Goal: Transaction & Acquisition: Purchase product/service

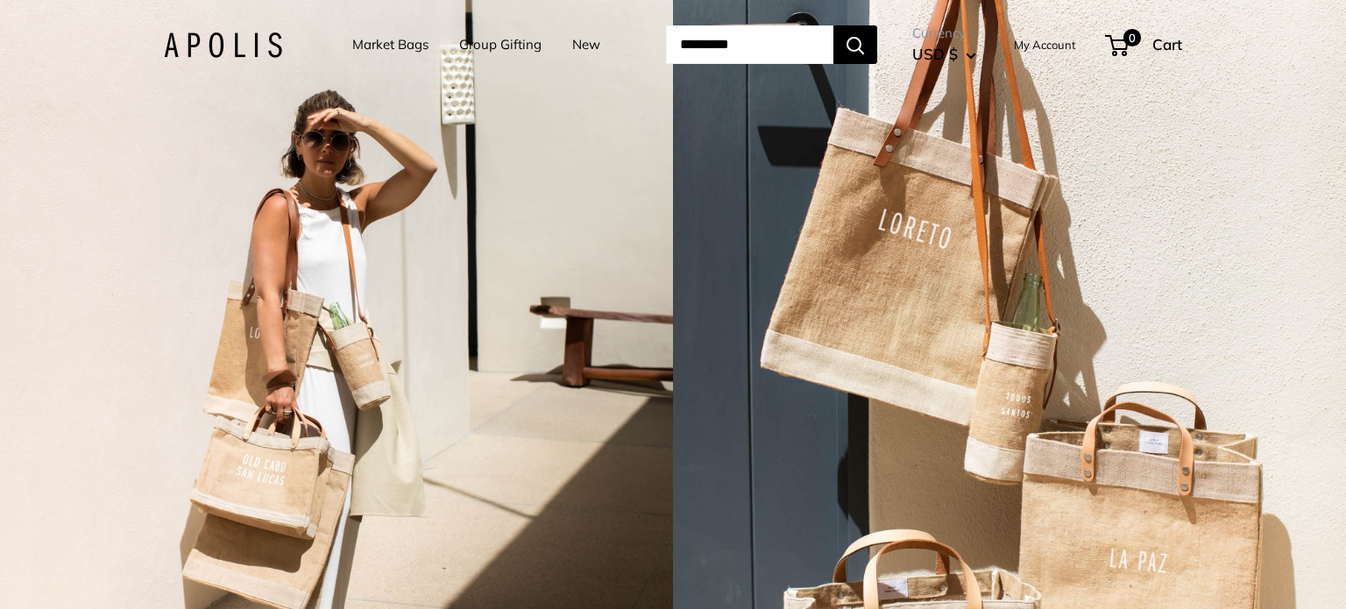
click at [365, 50] on link "Market Bags" at bounding box center [390, 44] width 76 height 25
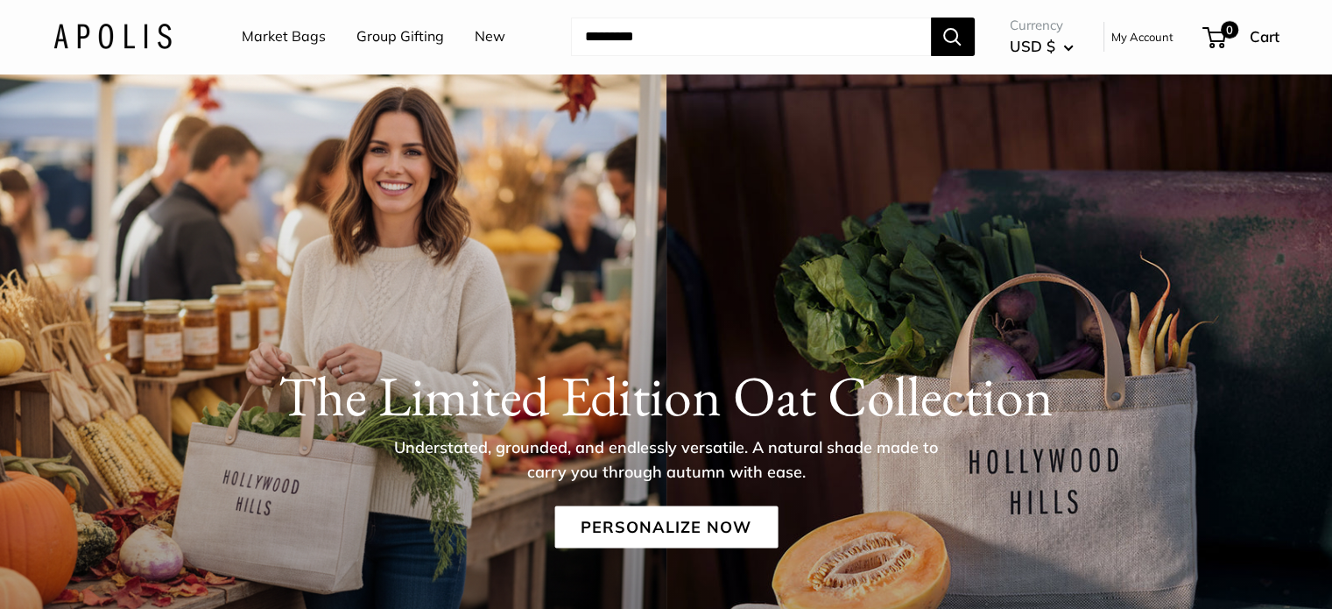
click at [321, 38] on link "Market Bags" at bounding box center [284, 37] width 84 height 26
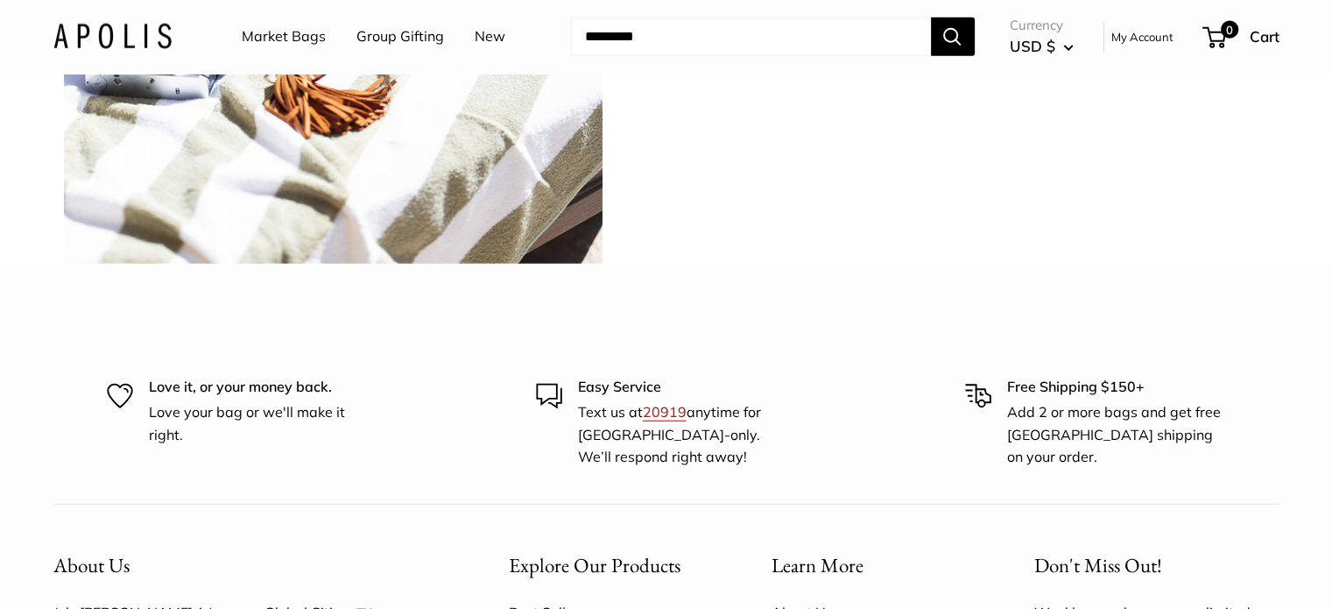
scroll to position [4306, 0]
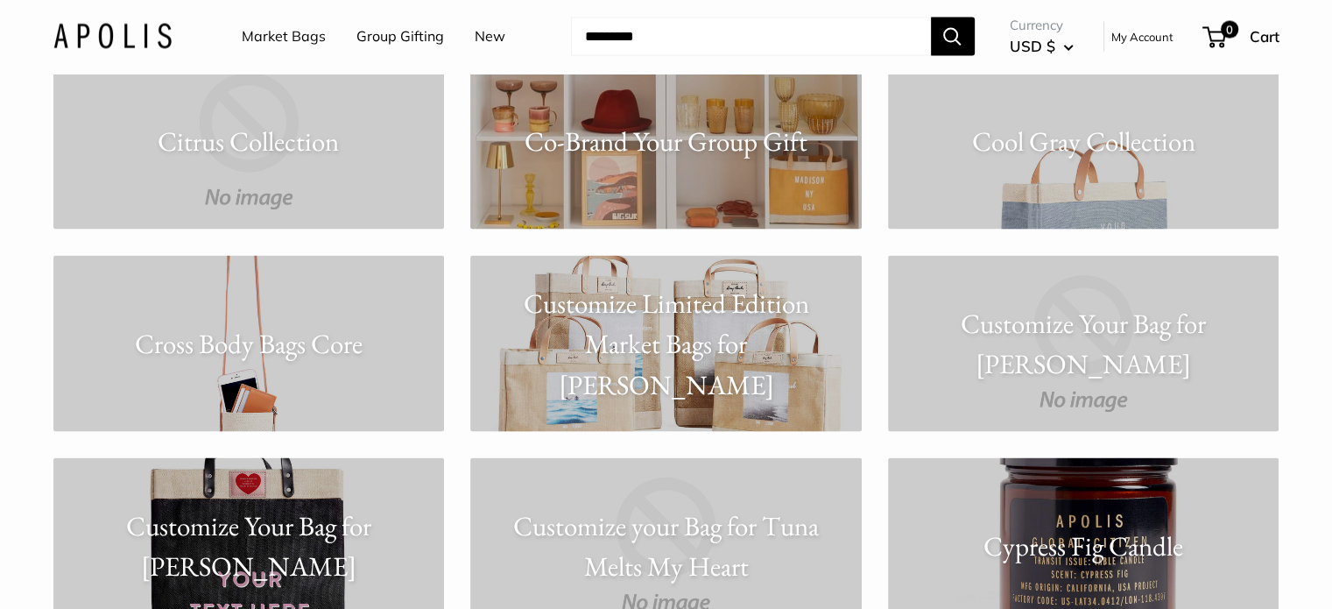
scroll to position [3614, 0]
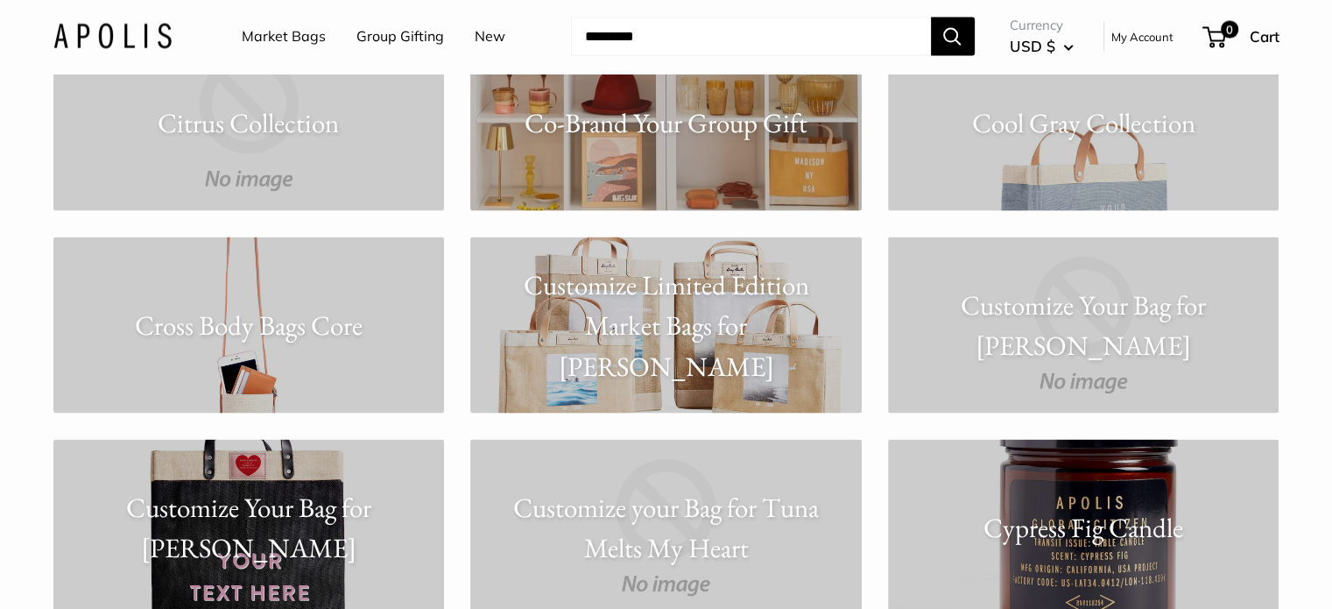
click at [1107, 145] on link "Cool Gray Collection" at bounding box center [1084, 123] width 392 height 176
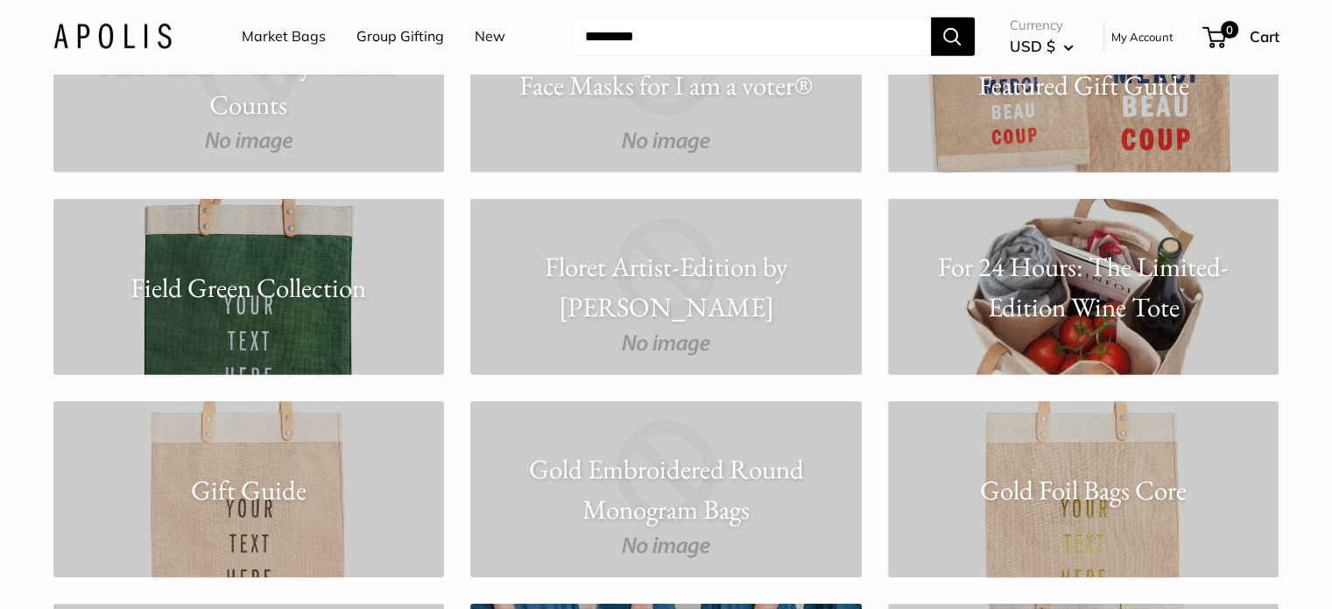
scroll to position [5329, 0]
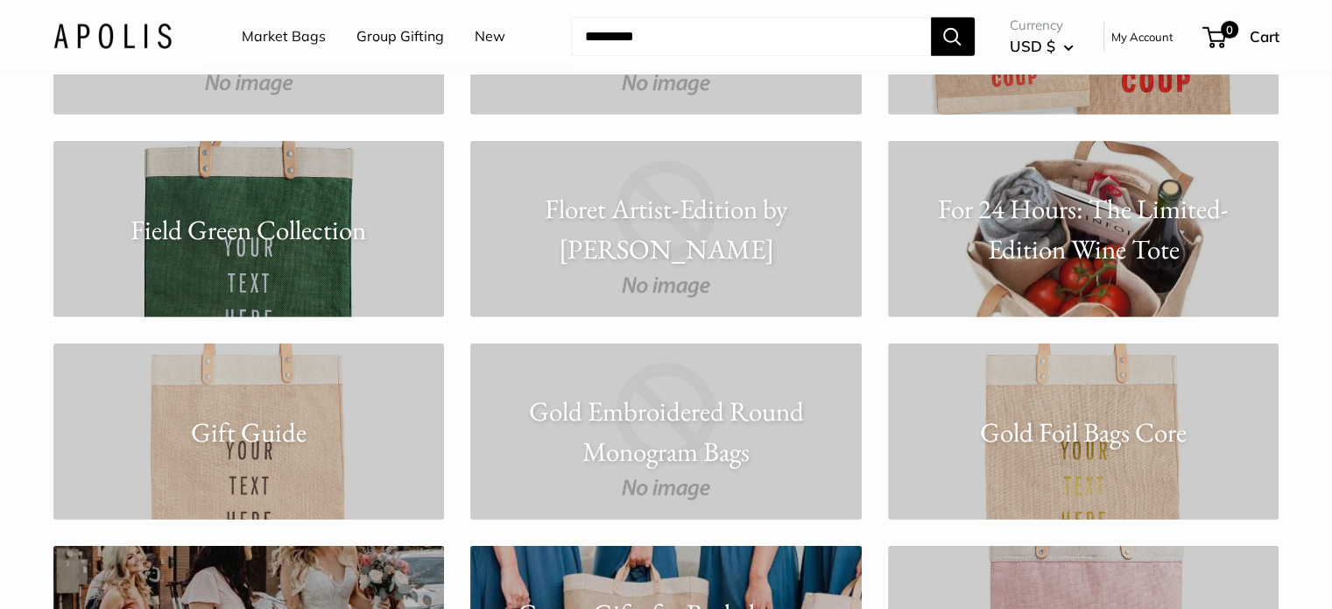
click at [1097, 239] on p "For 24 Hours: The Limited-Edition Wine Tote" at bounding box center [1084, 228] width 392 height 81
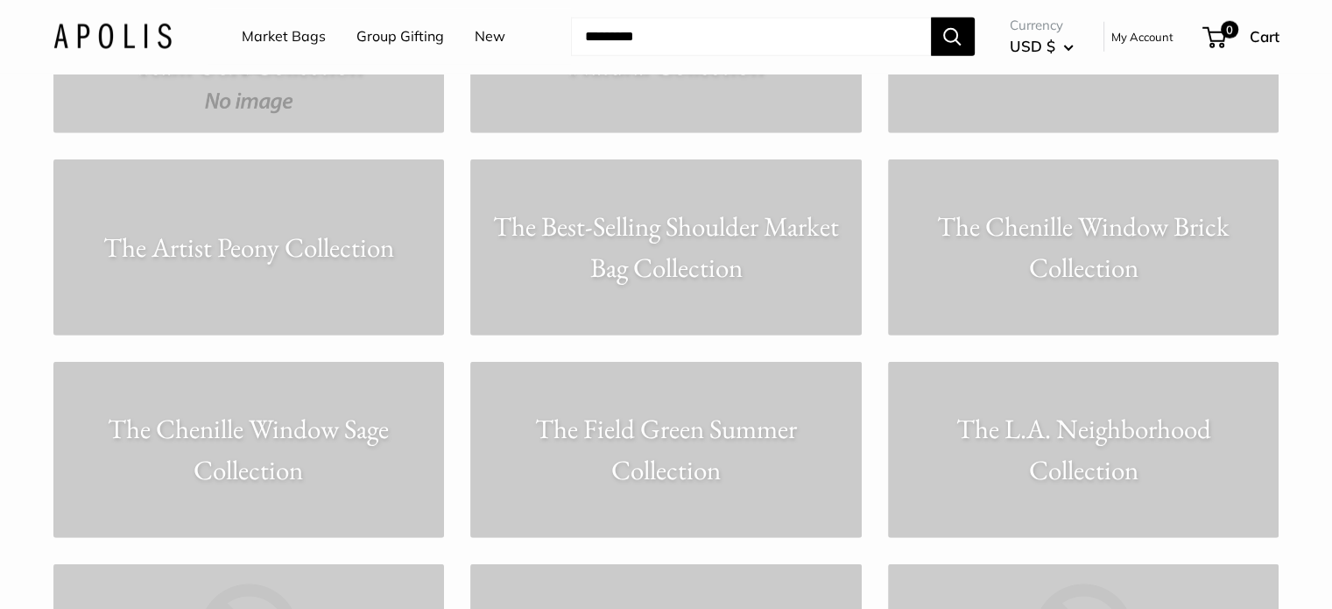
scroll to position [11640, 0]
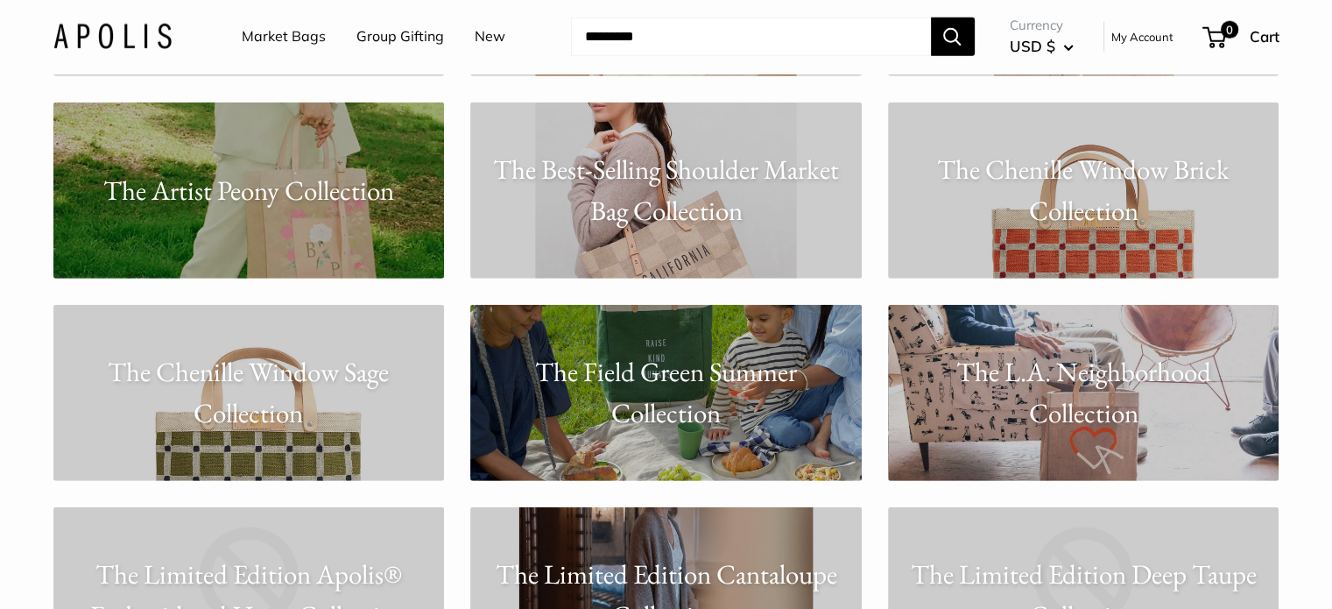
click at [262, 409] on p "The Chenille Window Sage Collection" at bounding box center [249, 392] width 392 height 81
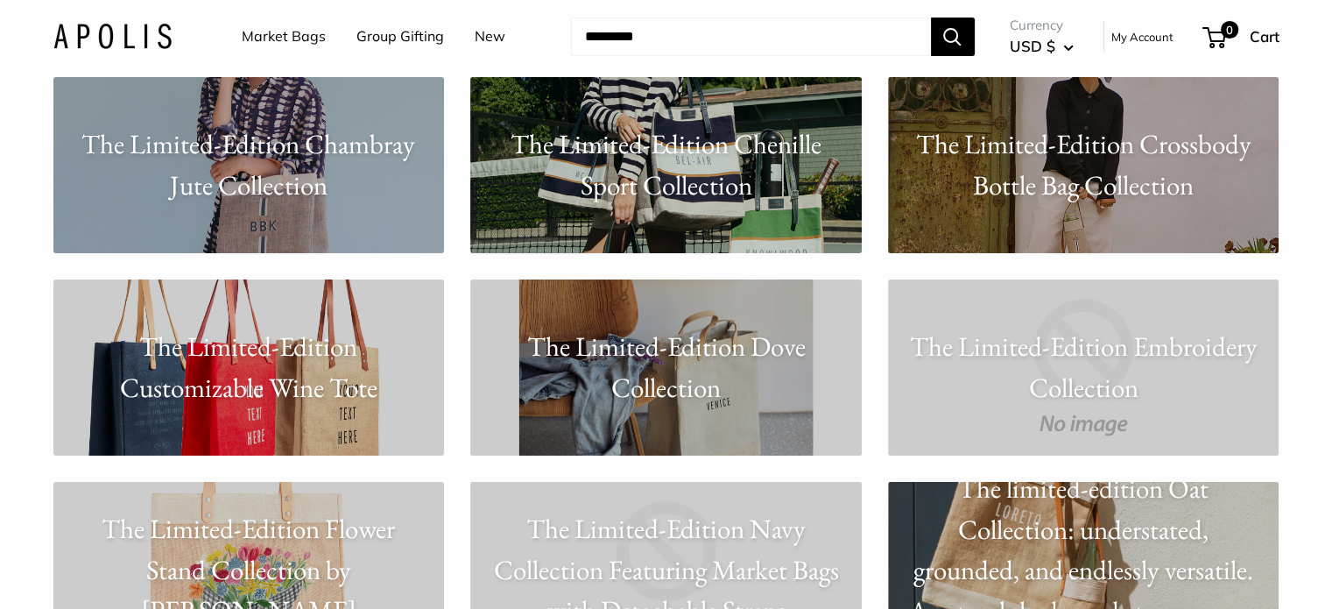
scroll to position [12898, 0]
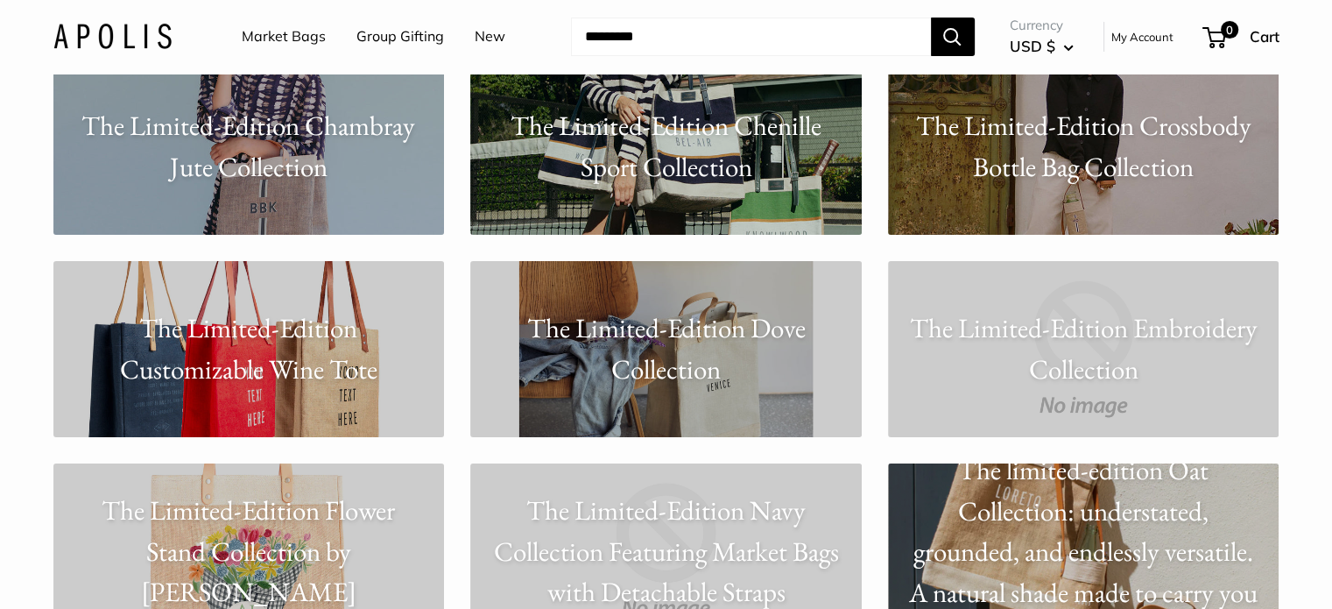
click at [307, 355] on p "The Limited-Edition Customizable Wine Tote" at bounding box center [249, 348] width 392 height 81
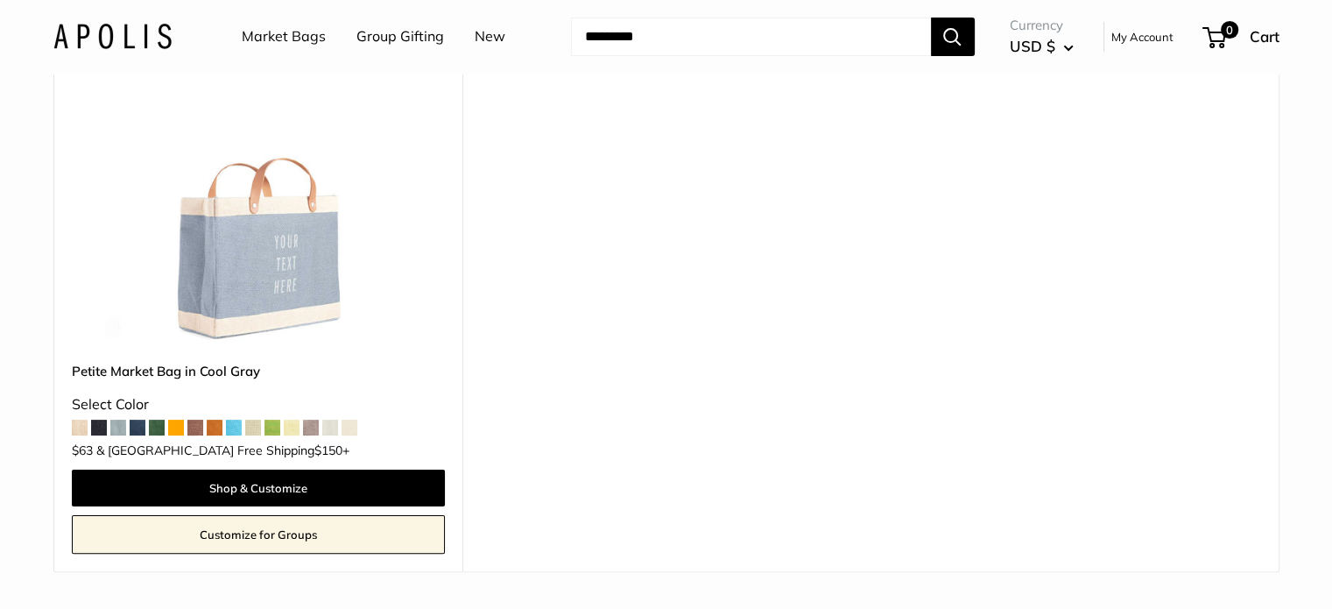
scroll to position [302, 0]
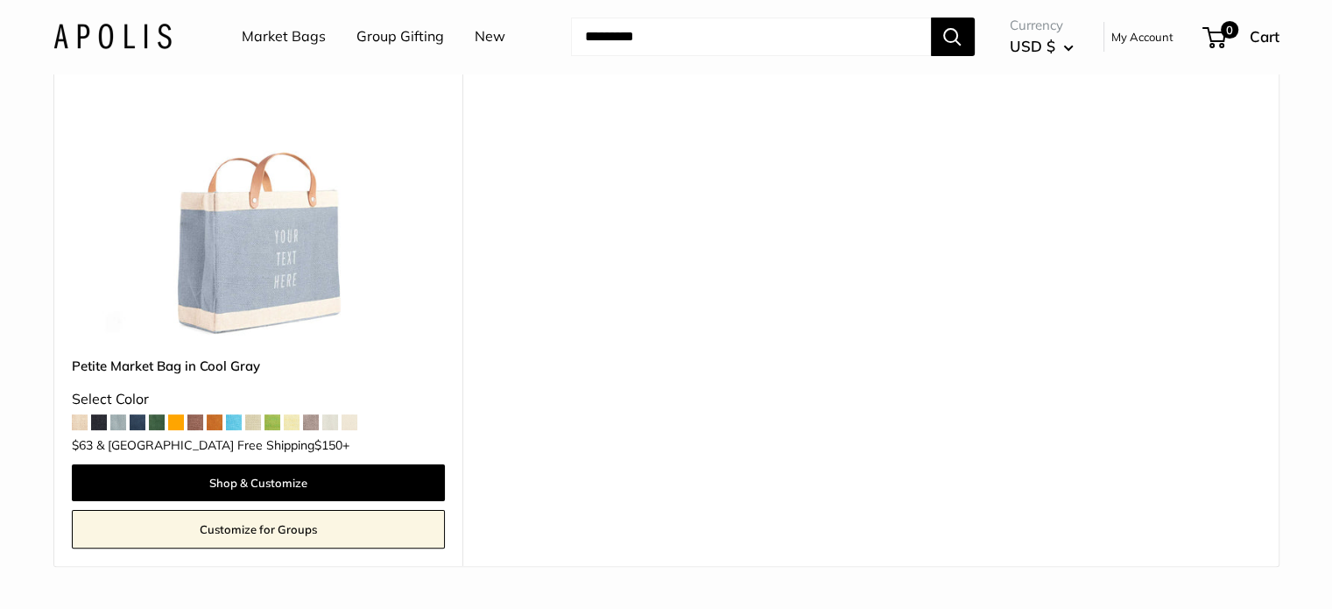
click at [0, 0] on img at bounding box center [0, 0] width 0 height 0
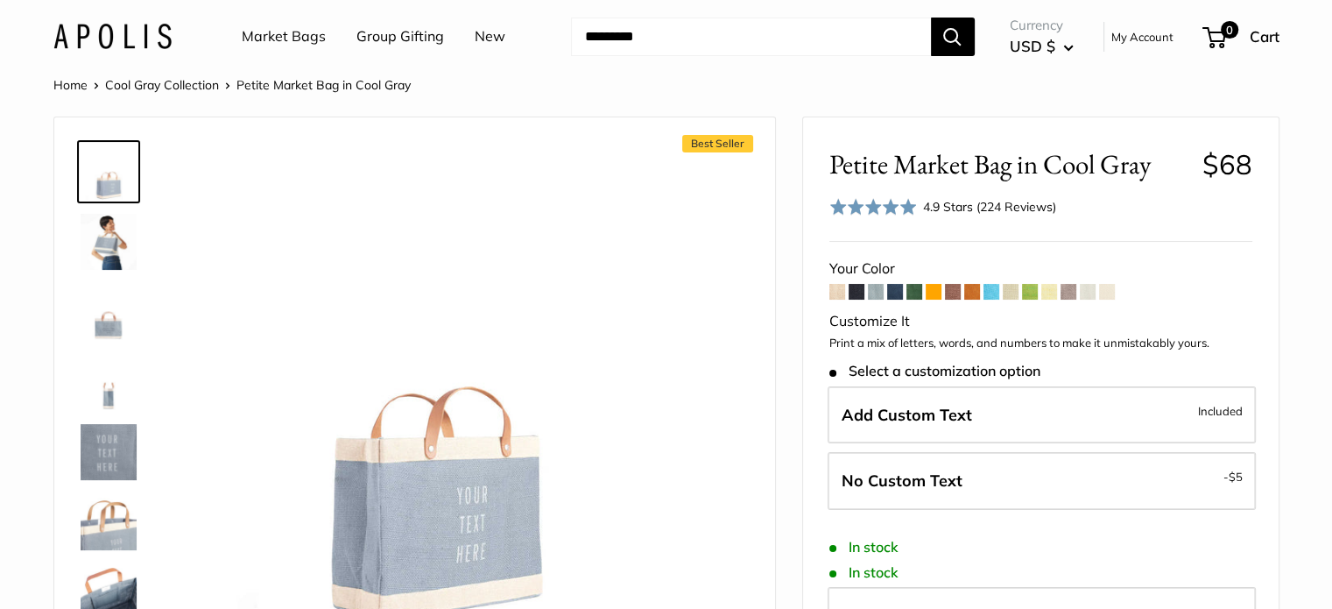
click at [978, 291] on span at bounding box center [972, 292] width 16 height 16
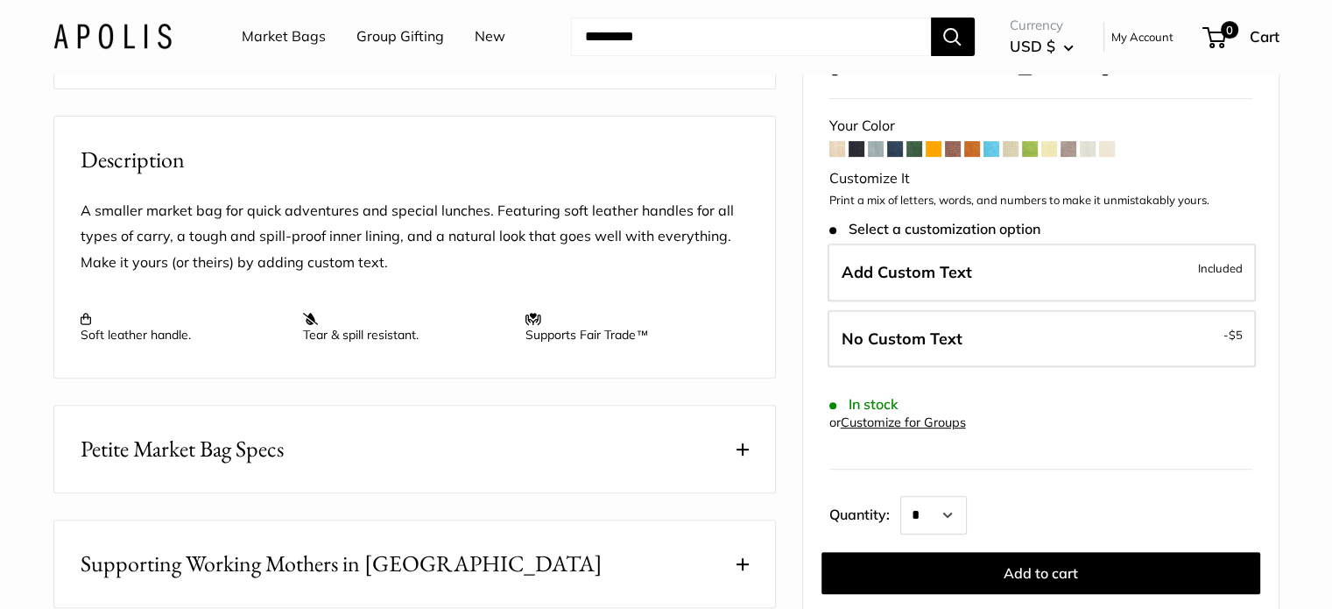
scroll to position [468, 0]
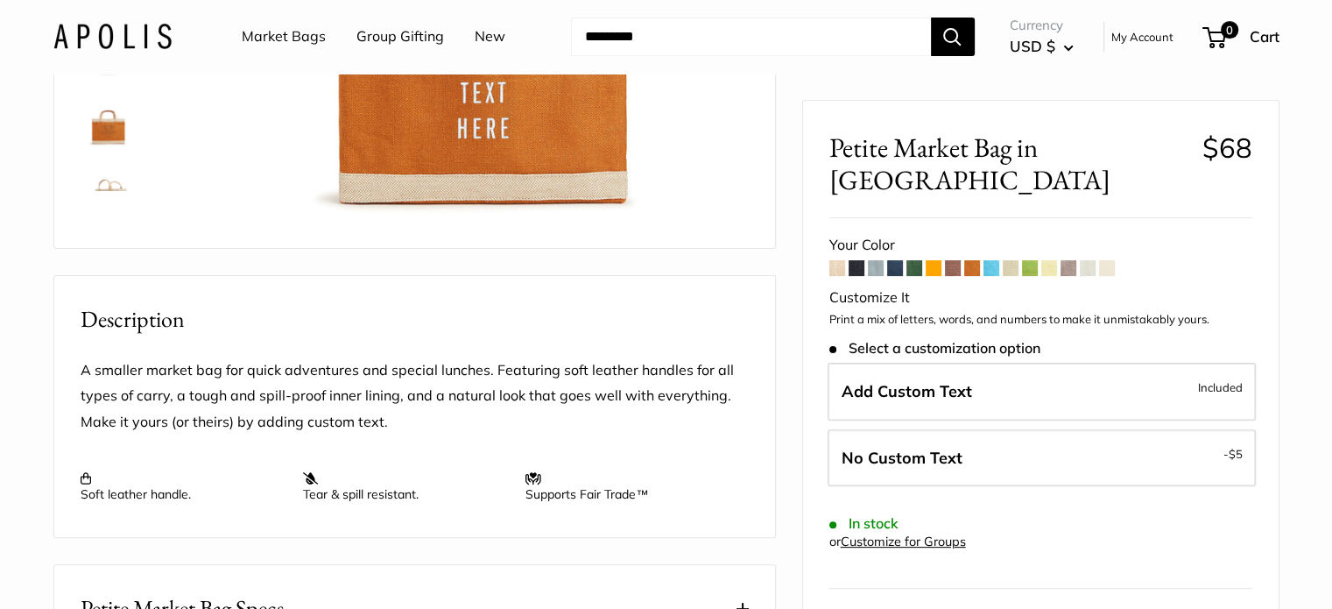
click at [956, 260] on span at bounding box center [953, 268] width 16 height 16
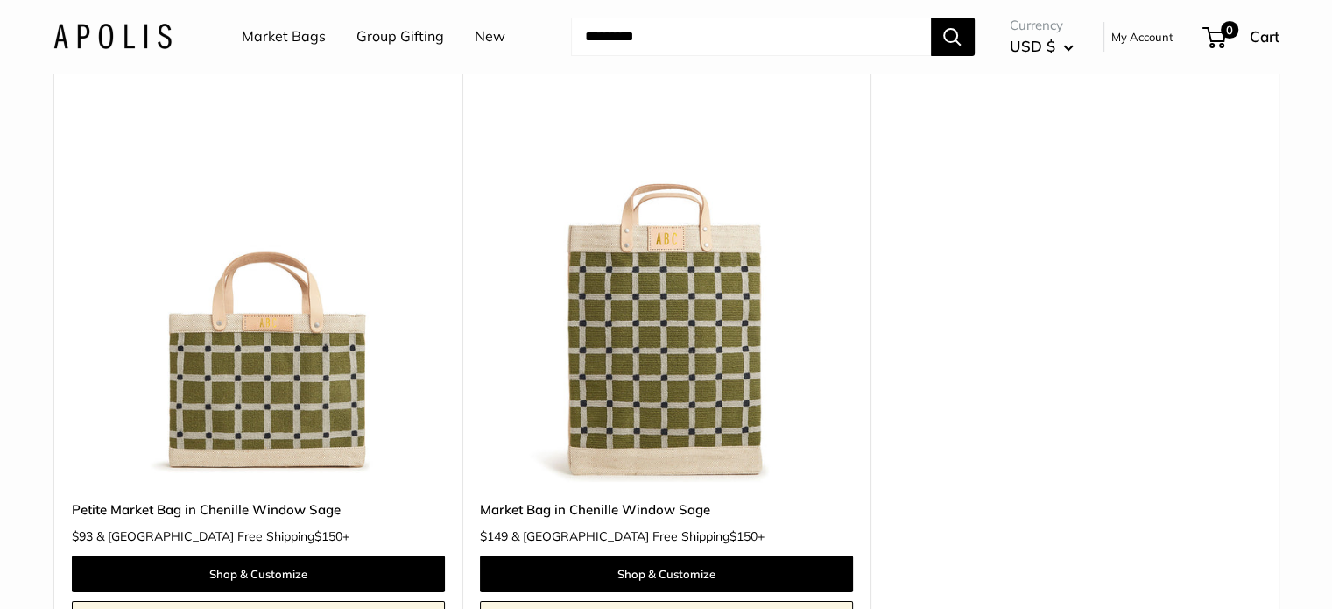
scroll to position [221, 0]
